Goal: Find specific page/section: Find specific page/section

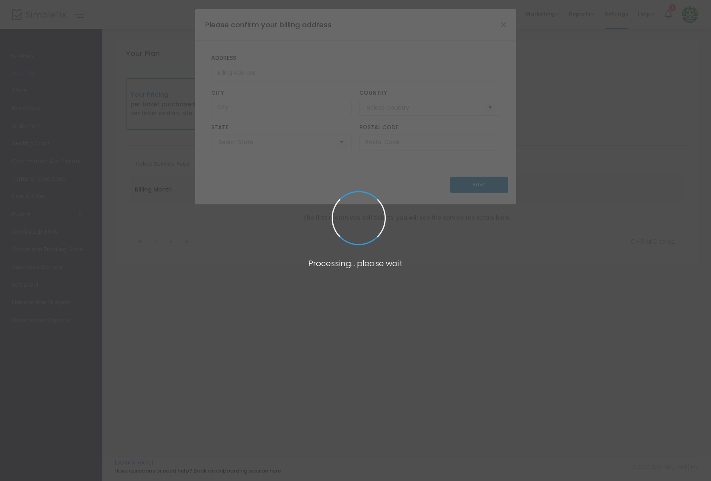
type input "[GEOGRAPHIC_DATA]"
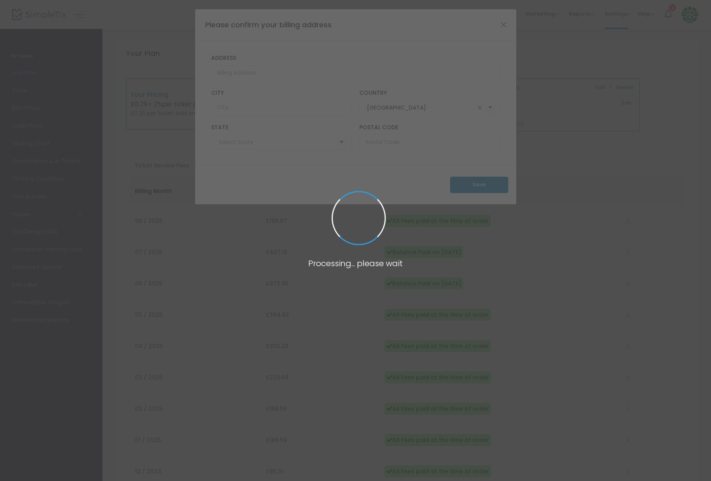
type input "[GEOGRAPHIC_DATA]"
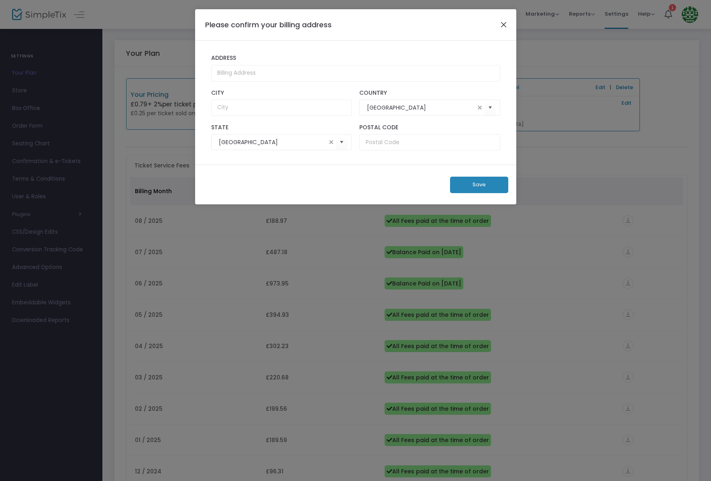
click at [507, 22] on button "Close" at bounding box center [503, 24] width 10 height 10
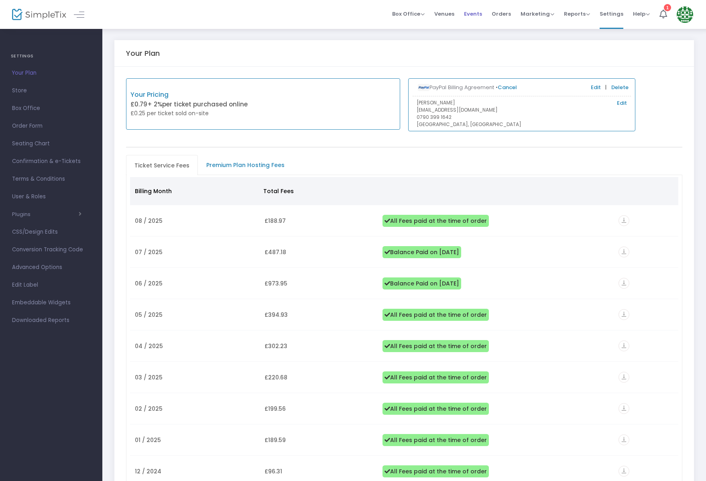
click at [472, 16] on span "Events" at bounding box center [473, 14] width 18 height 20
click at [477, 13] on span "Events" at bounding box center [473, 14] width 18 height 20
